Goal: Task Accomplishment & Management: Use online tool/utility

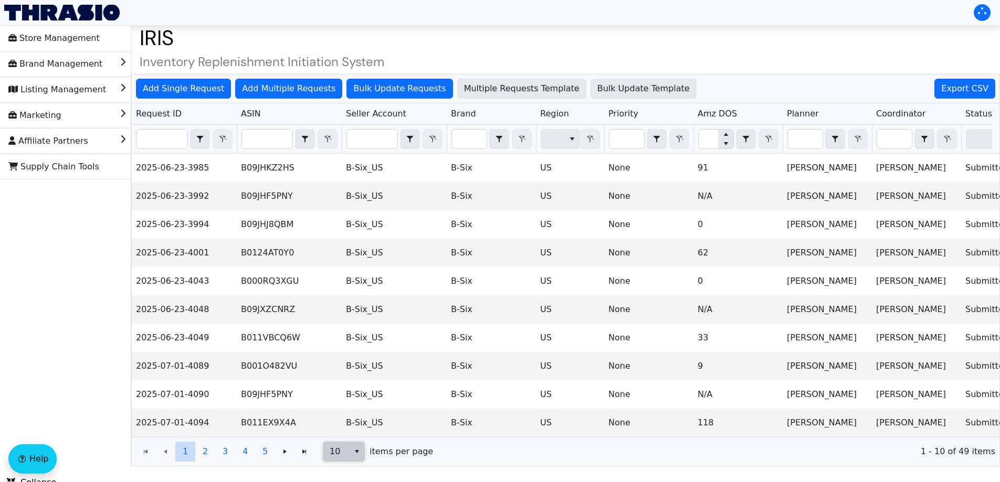
click at [347, 461] on span "10" at bounding box center [336, 452] width 26 height 19
click at [349, 439] on li "100" at bounding box center [343, 441] width 41 height 17
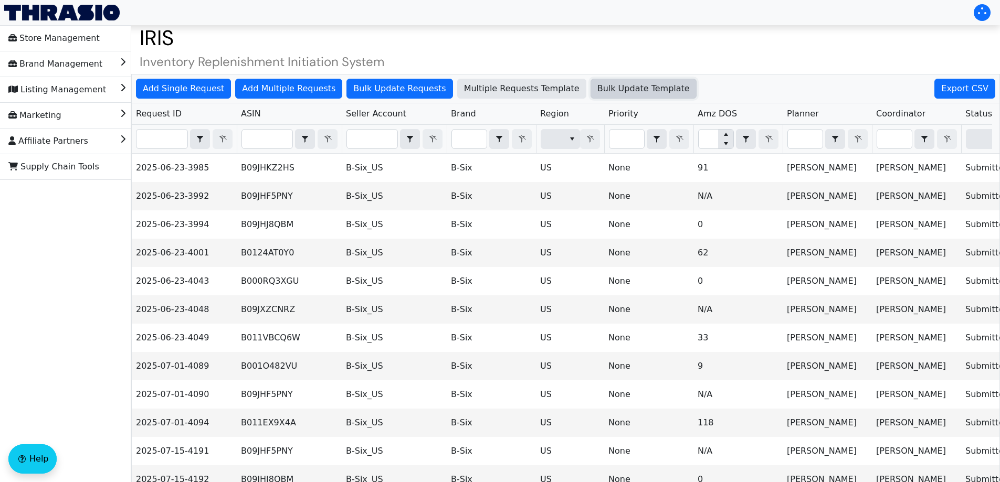
click at [597, 87] on span "Bulk Update Template" at bounding box center [643, 88] width 92 height 13
click at [385, 86] on span "Bulk Update Requests" at bounding box center [399, 88] width 92 height 13
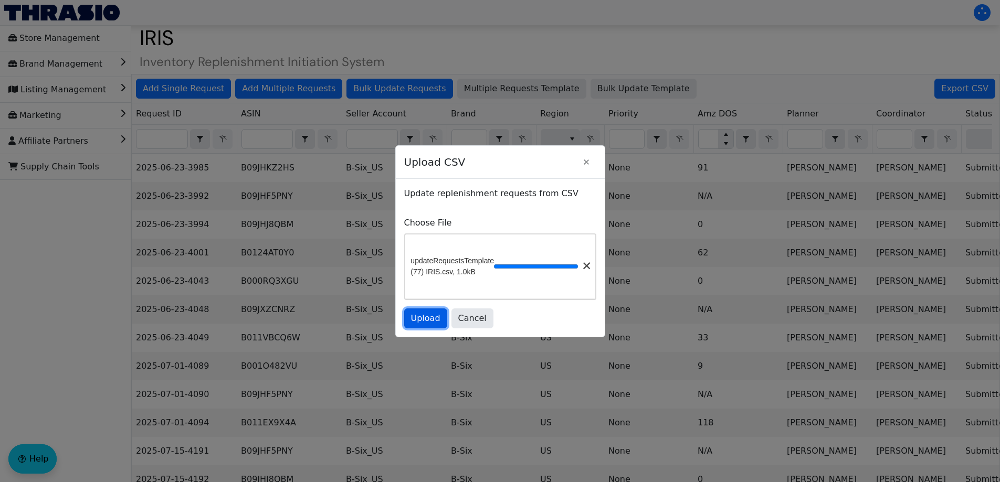
click at [419, 325] on span "Upload" at bounding box center [425, 318] width 29 height 13
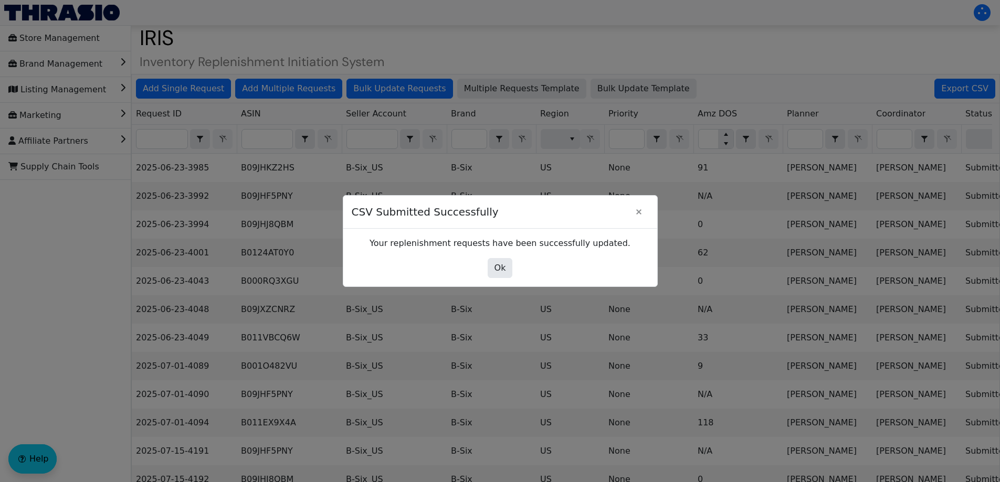
click at [486, 272] on div "Ok" at bounding box center [500, 268] width 297 height 20
click at [514, 265] on div "Ok" at bounding box center [500, 268] width 297 height 20
click at [509, 265] on button "Ok" at bounding box center [500, 268] width 25 height 20
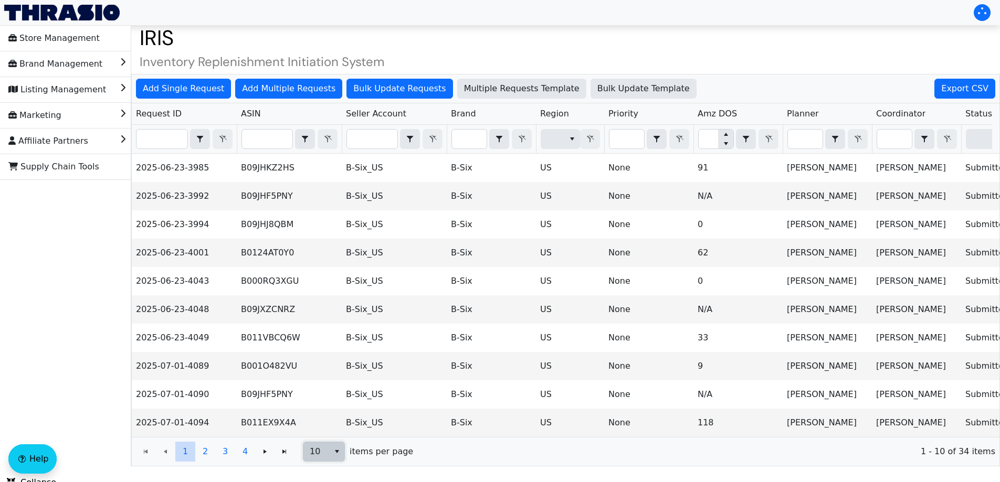
click at [325, 455] on span "10" at bounding box center [316, 452] width 26 height 19
click at [328, 419] on li "50" at bounding box center [323, 424] width 41 height 17
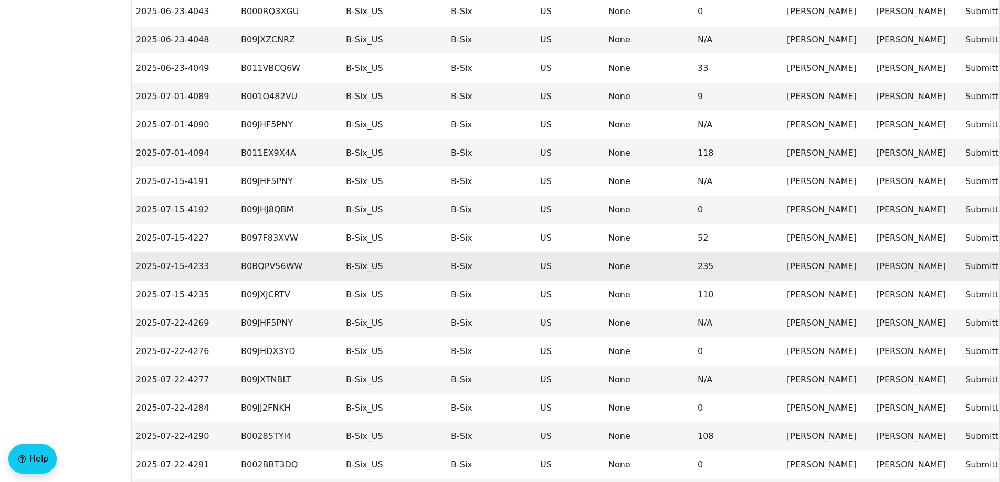
scroll to position [225, 0]
